Goal: Transaction & Acquisition: Obtain resource

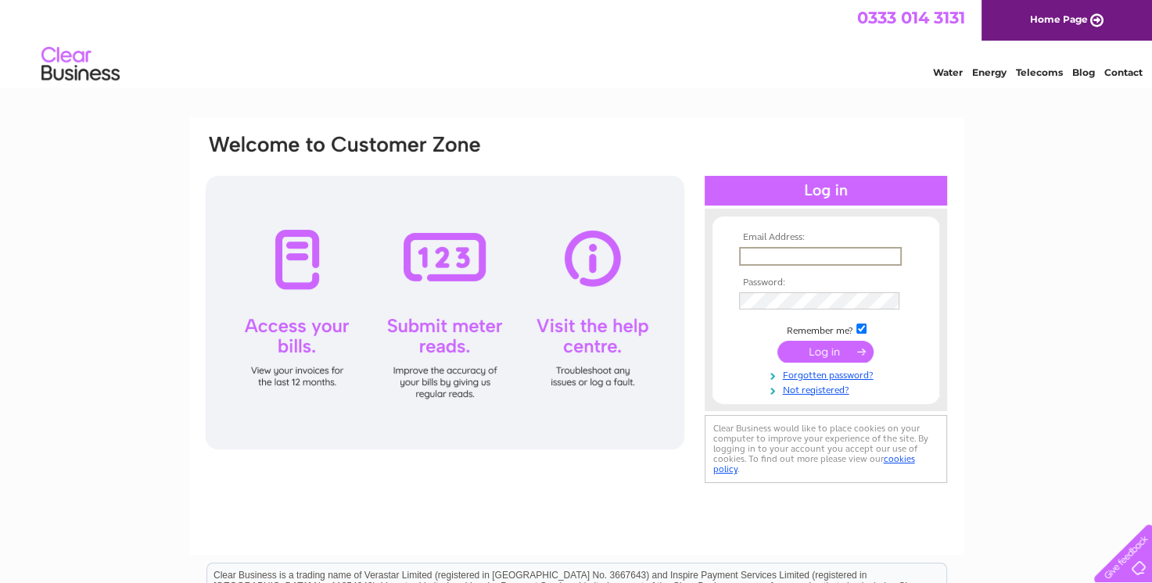
click at [788, 261] on input "text" at bounding box center [820, 256] width 163 height 19
type input "info@fortitudeinv.co.uk"
click at [777, 340] on input "submit" at bounding box center [825, 351] width 96 height 22
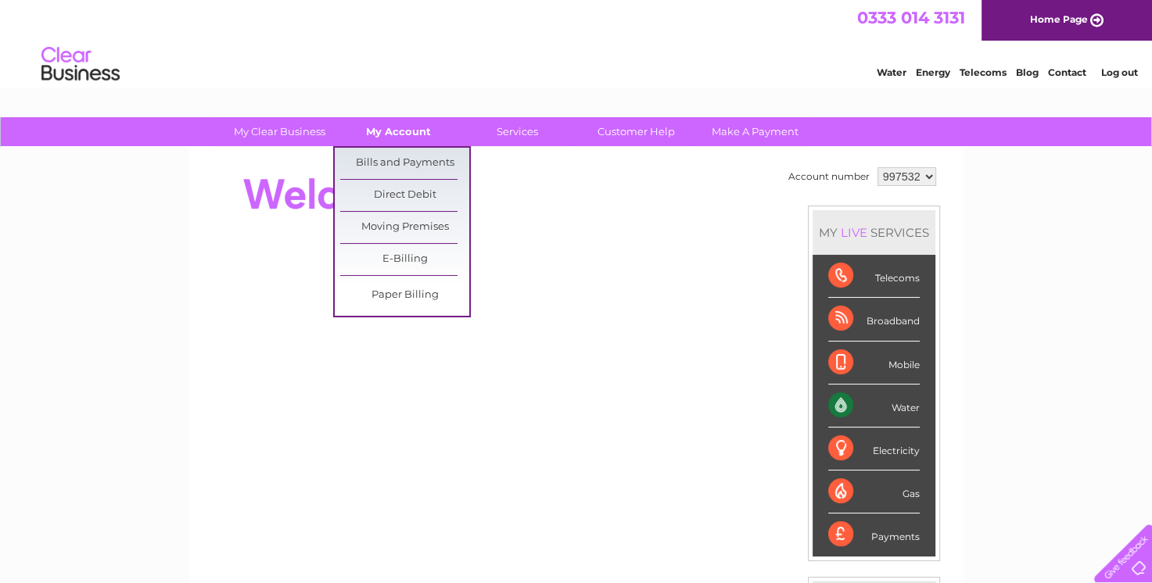
click at [397, 131] on link "My Account" at bounding box center [398, 131] width 129 height 29
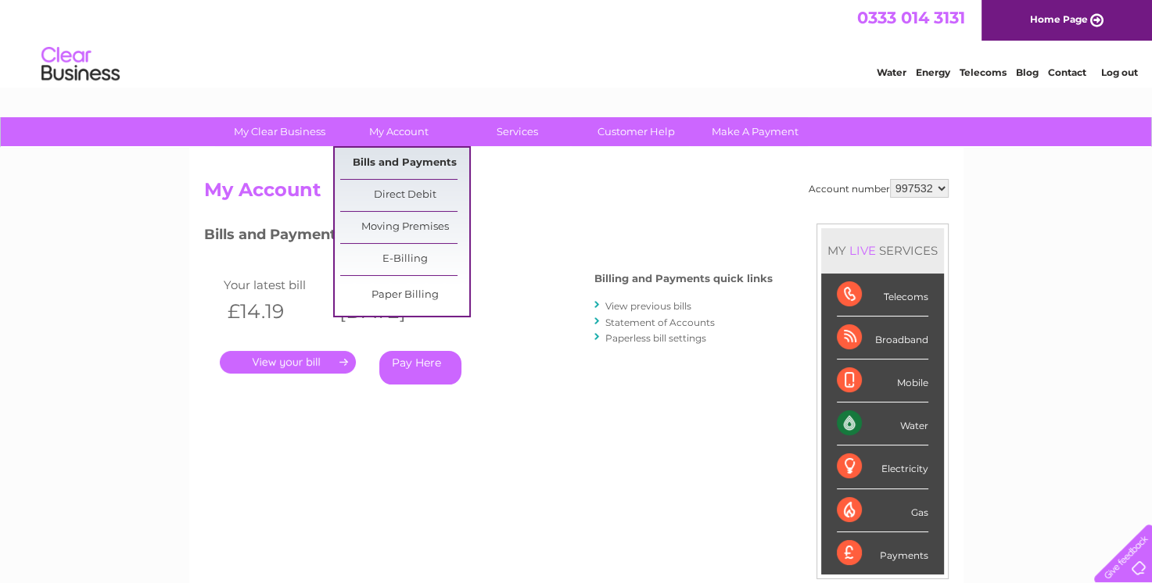
click at [404, 168] on link "Bills and Payments" at bounding box center [404, 163] width 129 height 31
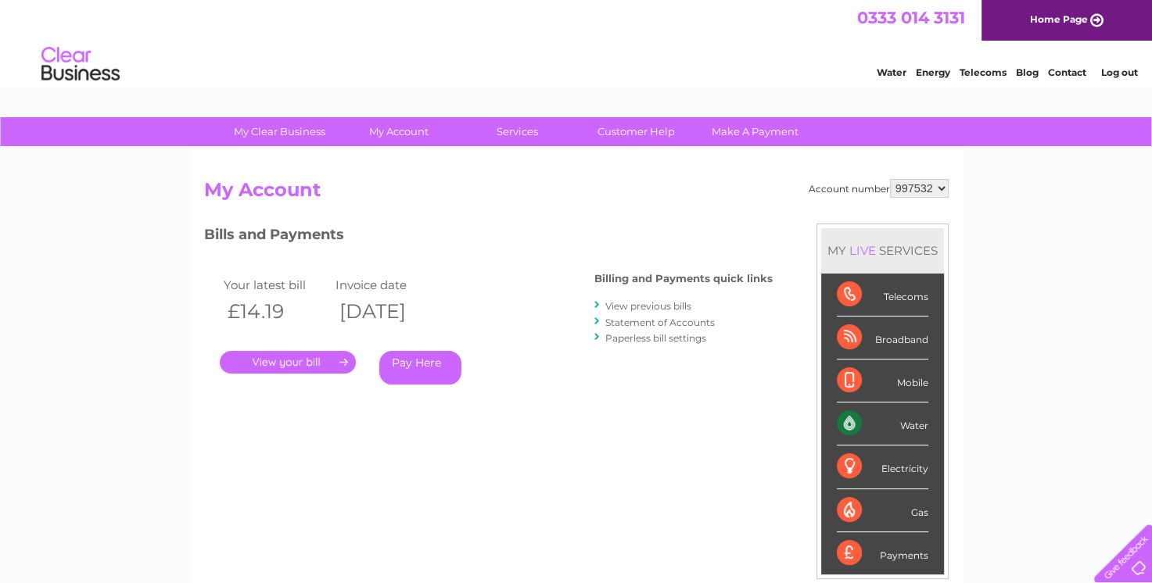
click at [642, 309] on link "View previous bills" at bounding box center [648, 306] width 86 height 12
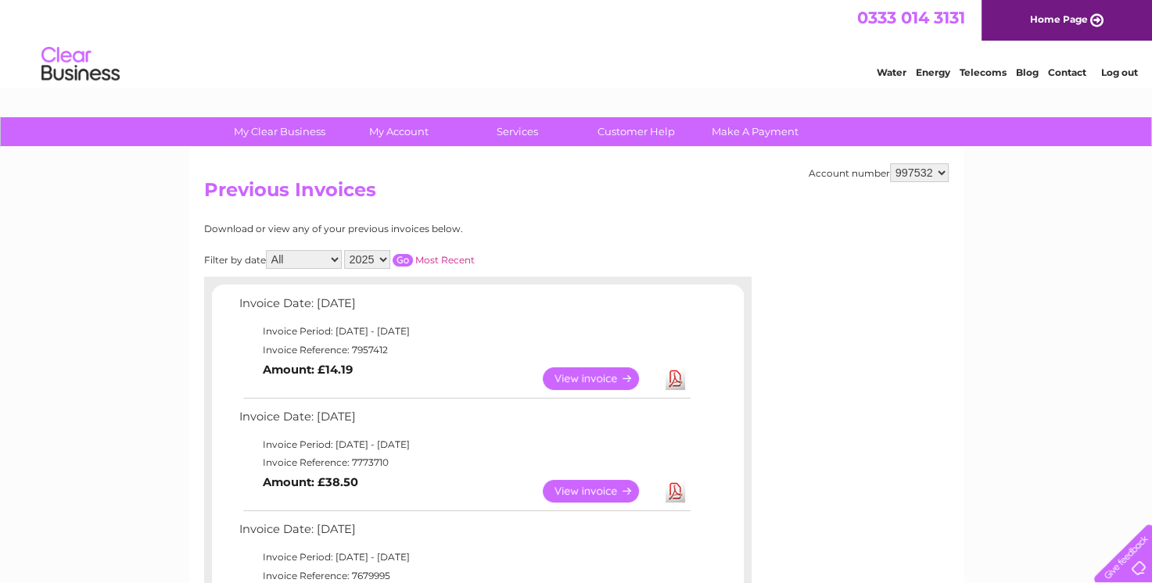
scroll to position [156, 0]
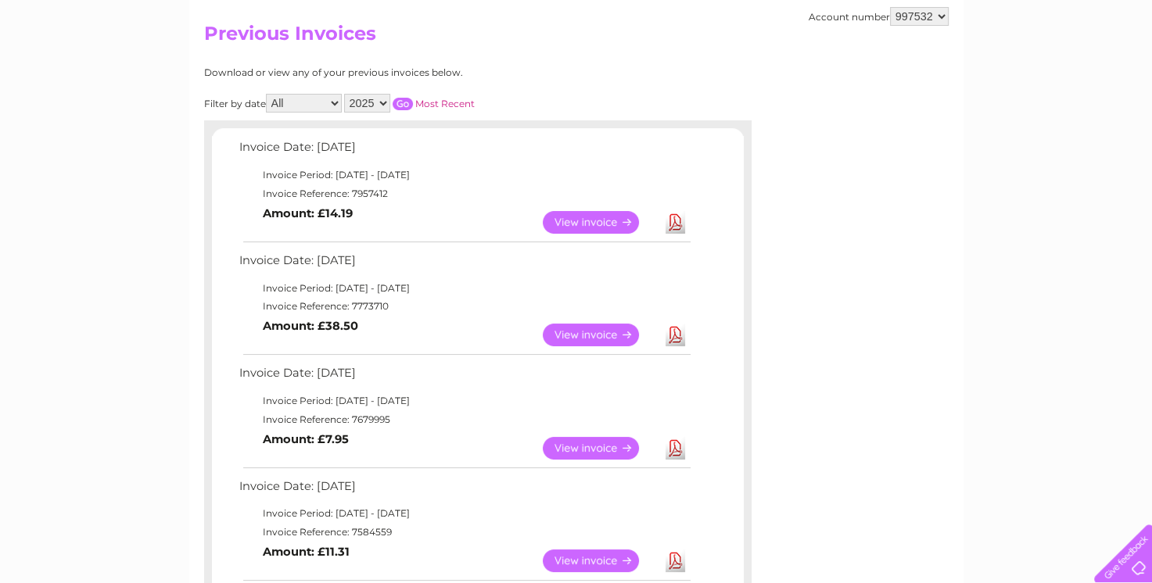
click at [569, 332] on link "View" at bounding box center [600, 335] width 115 height 23
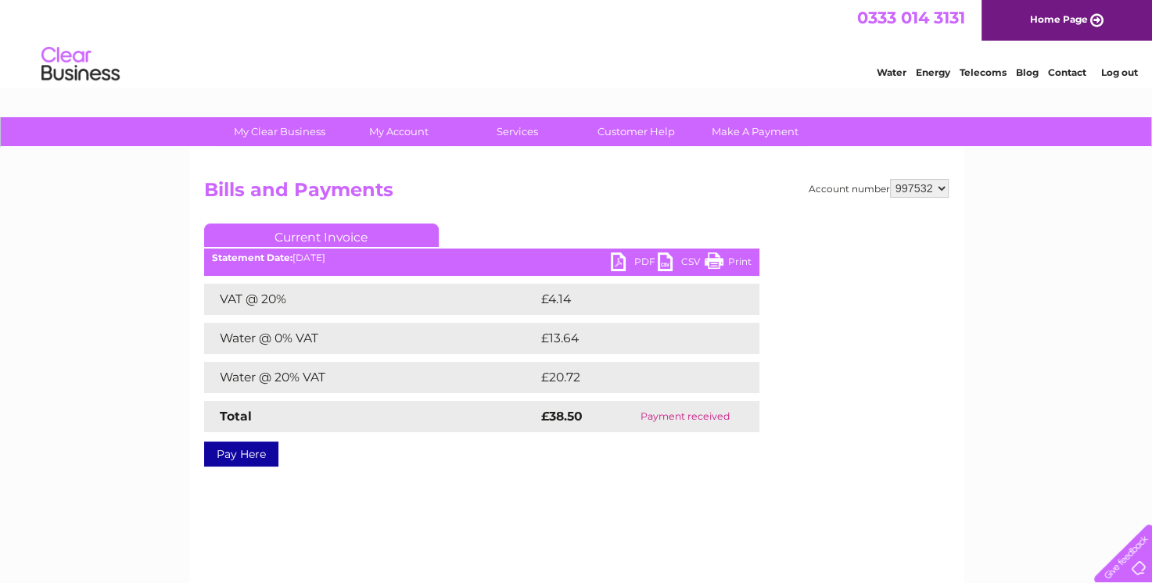
click at [615, 261] on link "PDF" at bounding box center [634, 264] width 47 height 23
